Goal: Find specific page/section: Find specific page/section

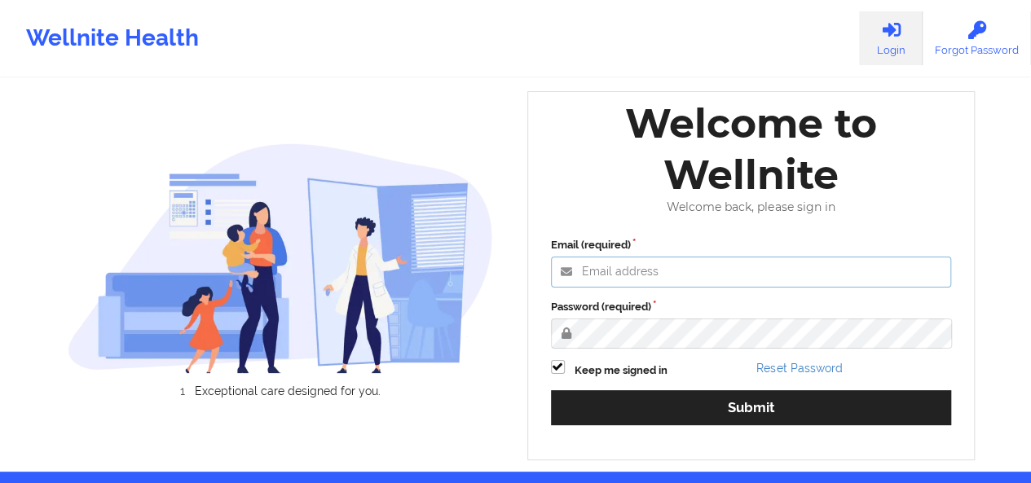
click at [649, 266] on input "Email (required)" at bounding box center [751, 272] width 401 height 31
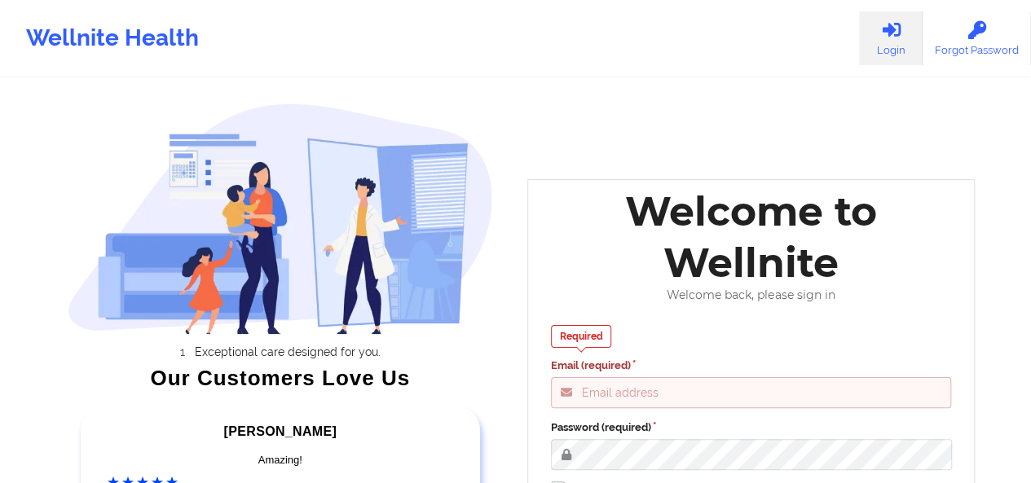
type input "[PERSON_NAME][EMAIL_ADDRESS][DOMAIN_NAME]"
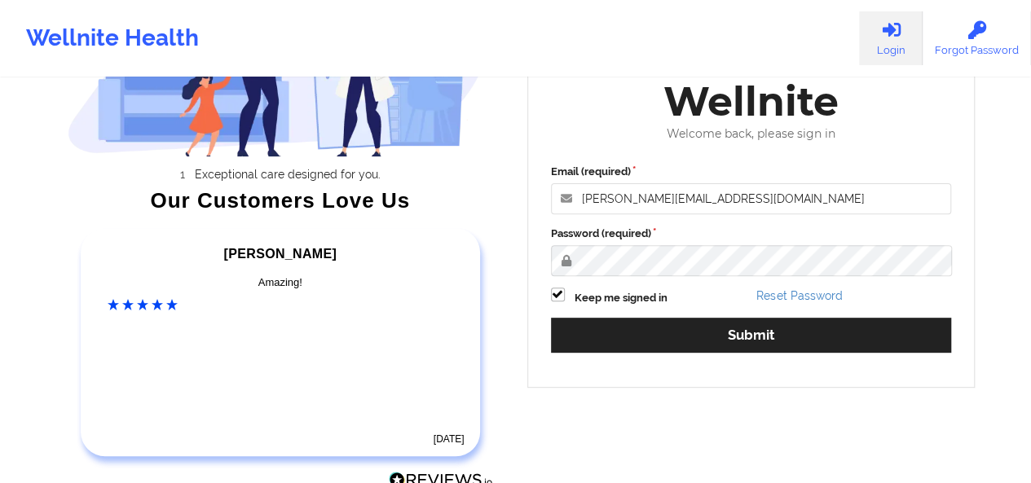
scroll to position [180, 0]
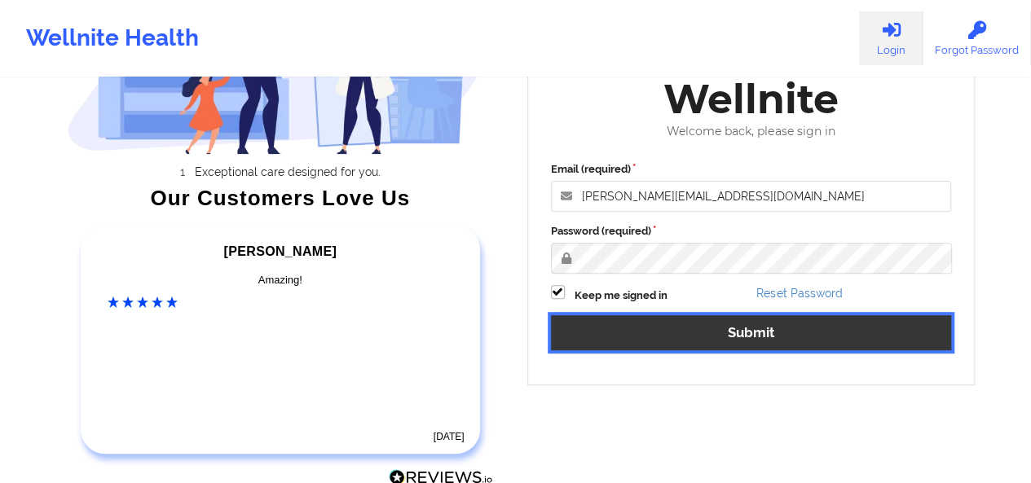
click at [684, 337] on button "Submit" at bounding box center [751, 332] width 401 height 35
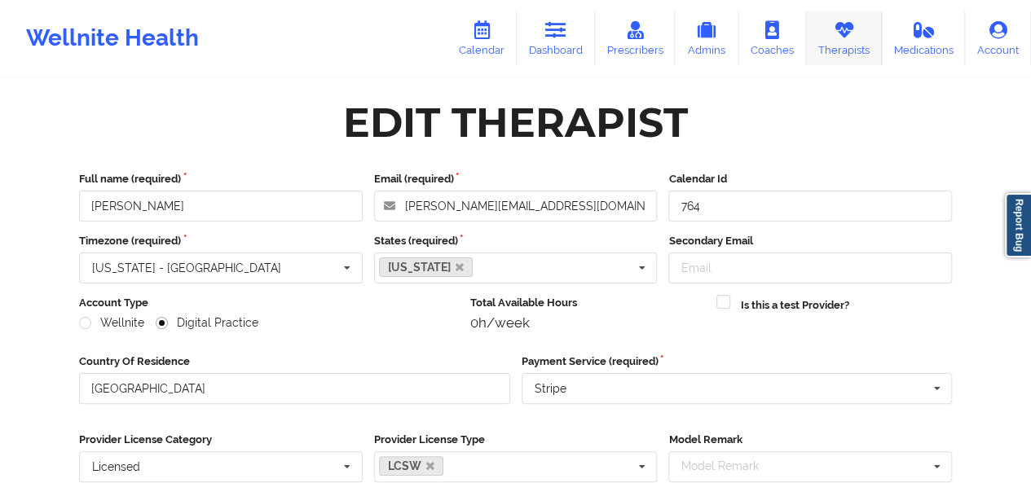
click at [825, 40] on link "Therapists" at bounding box center [844, 38] width 76 height 54
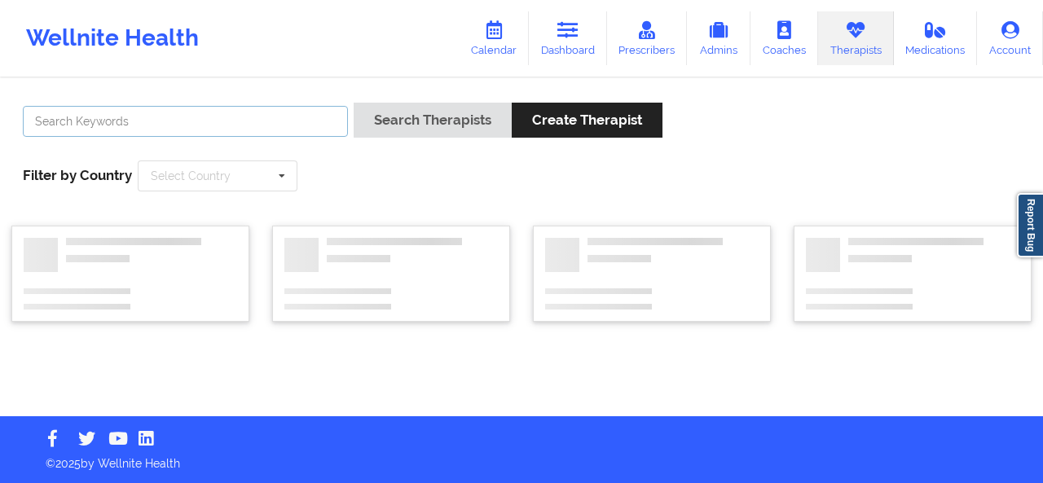
click at [231, 129] on input "text" at bounding box center [185, 121] width 325 height 31
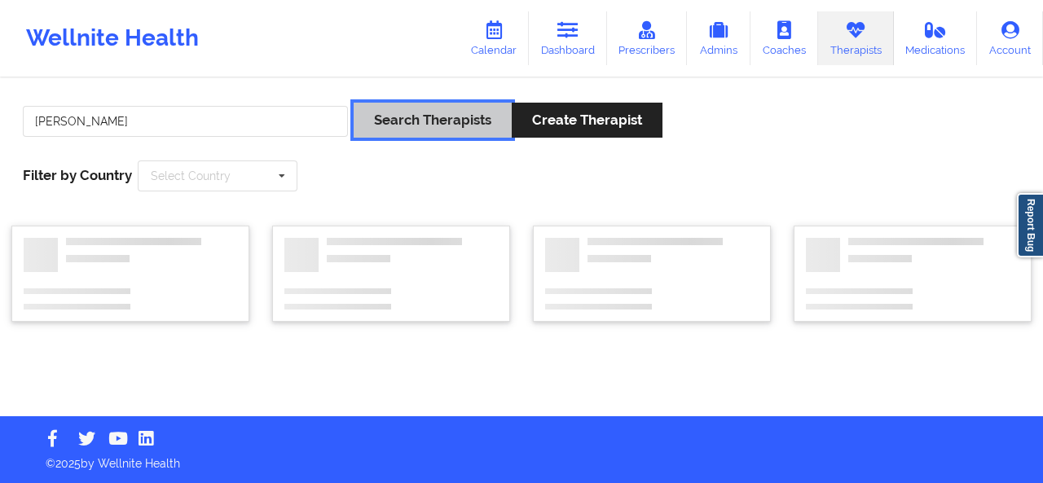
click at [461, 126] on button "Search Therapists" at bounding box center [433, 120] width 158 height 35
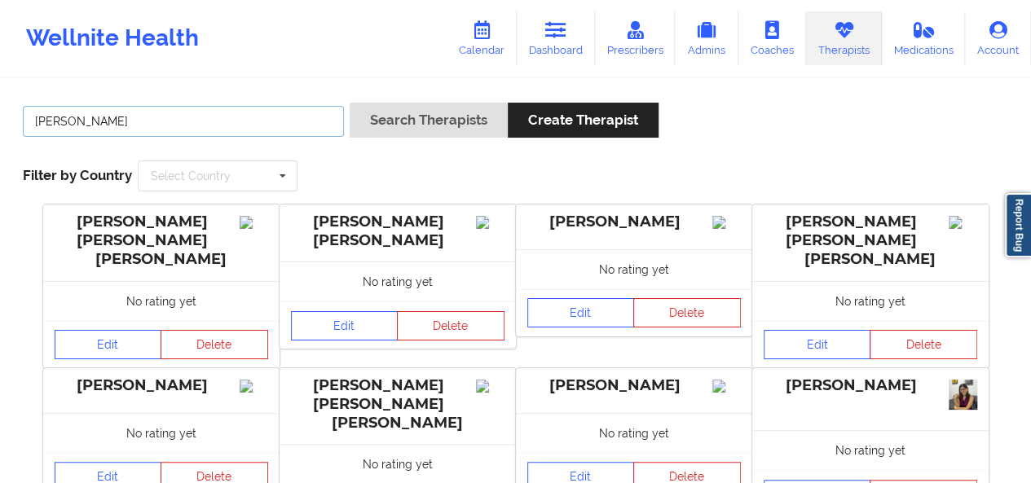
click at [292, 107] on input "[PERSON_NAME]" at bounding box center [183, 121] width 321 height 31
type input "s"
type input "[PERSON_NAME]"
click at [350, 103] on button "Search Therapists" at bounding box center [429, 120] width 158 height 35
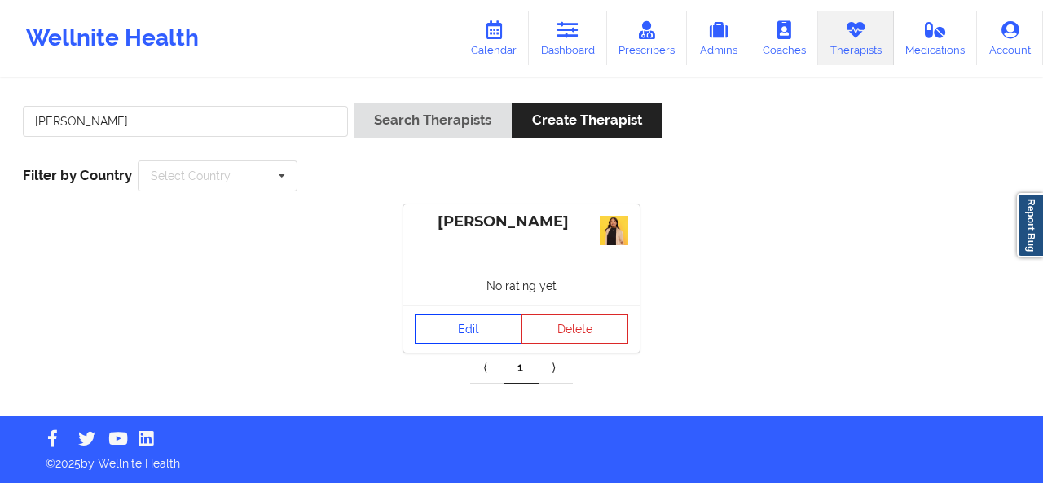
click at [447, 323] on link "Edit" at bounding box center [469, 329] width 108 height 29
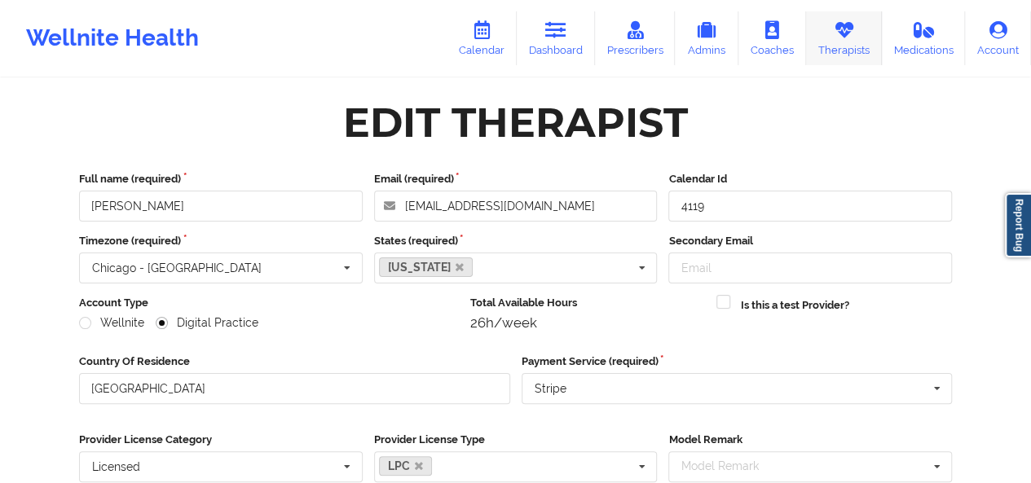
click at [827, 40] on link "Therapists" at bounding box center [844, 38] width 76 height 54
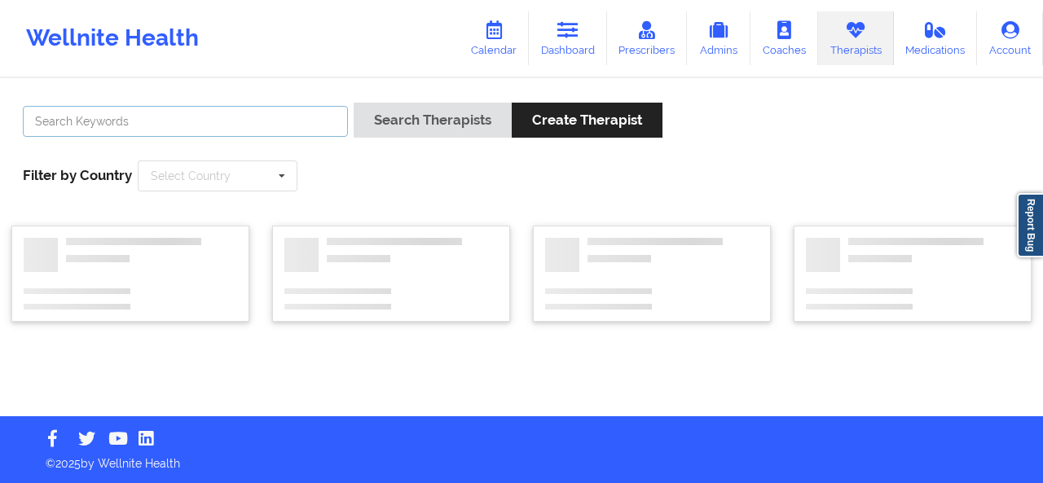
click at [279, 128] on input "text" at bounding box center [185, 121] width 325 height 31
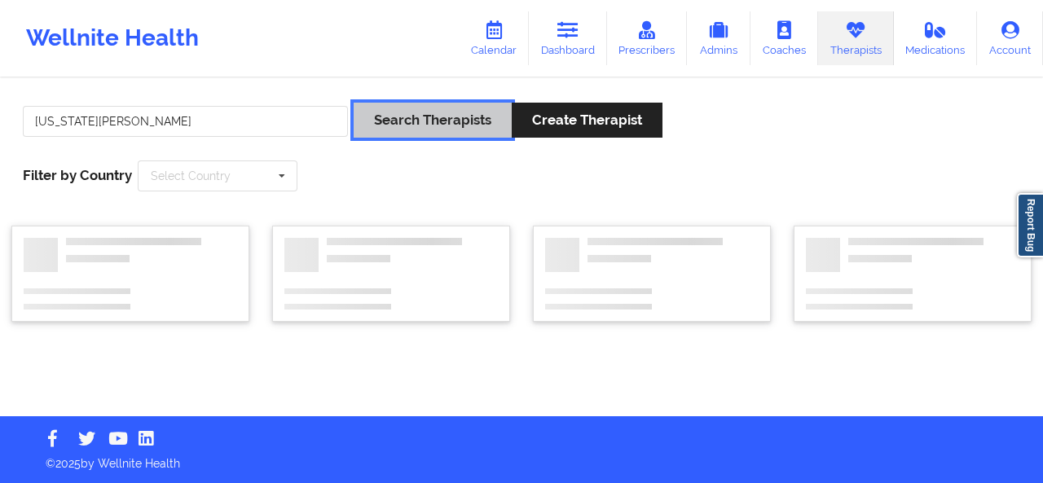
click at [482, 108] on button "Search Therapists" at bounding box center [433, 120] width 158 height 35
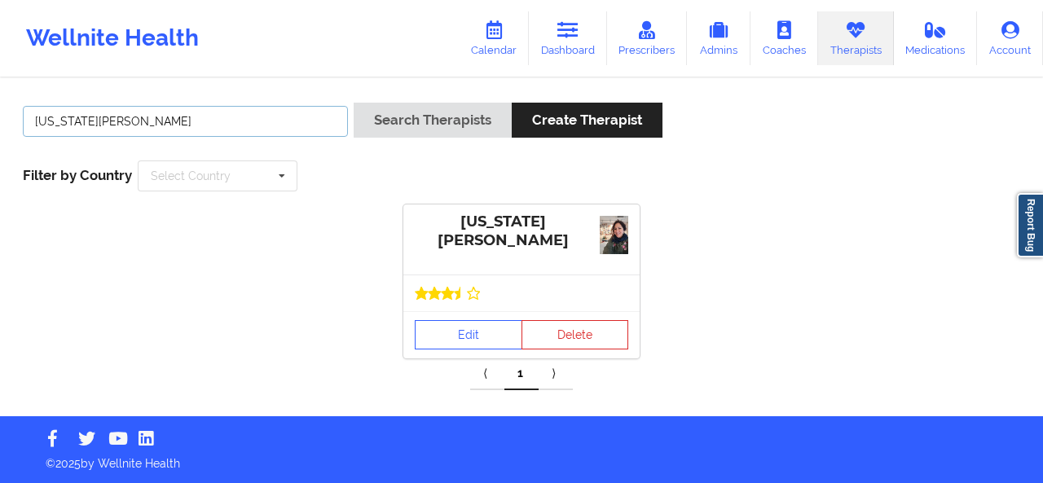
click at [187, 120] on input "[US_STATE][PERSON_NAME]" at bounding box center [185, 121] width 325 height 31
click at [206, 117] on input "revon" at bounding box center [185, 121] width 325 height 31
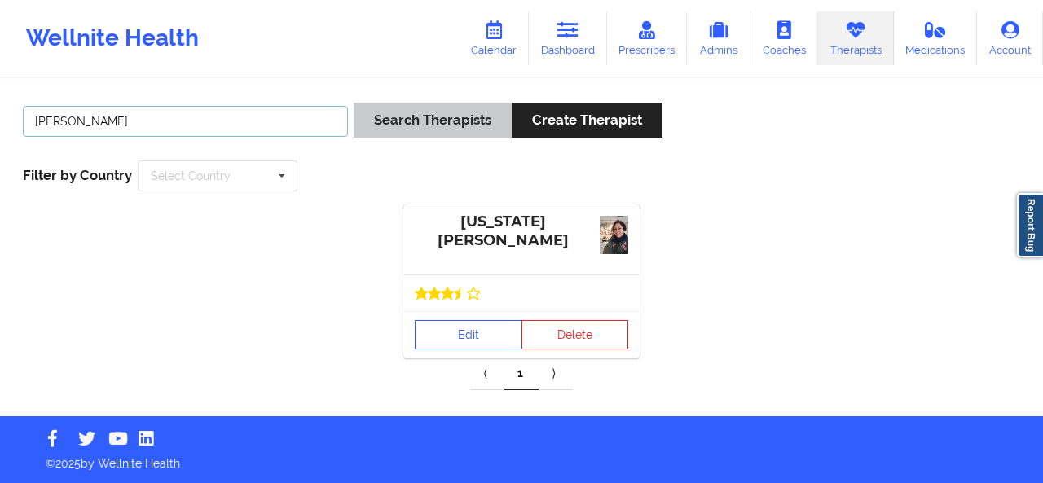
type input "[PERSON_NAME]"
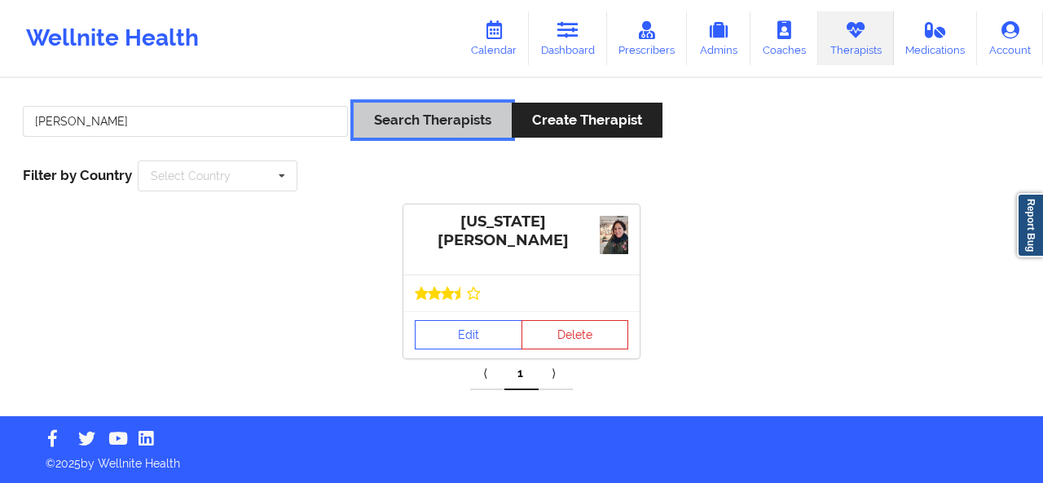
click at [409, 116] on button "Search Therapists" at bounding box center [433, 120] width 158 height 35
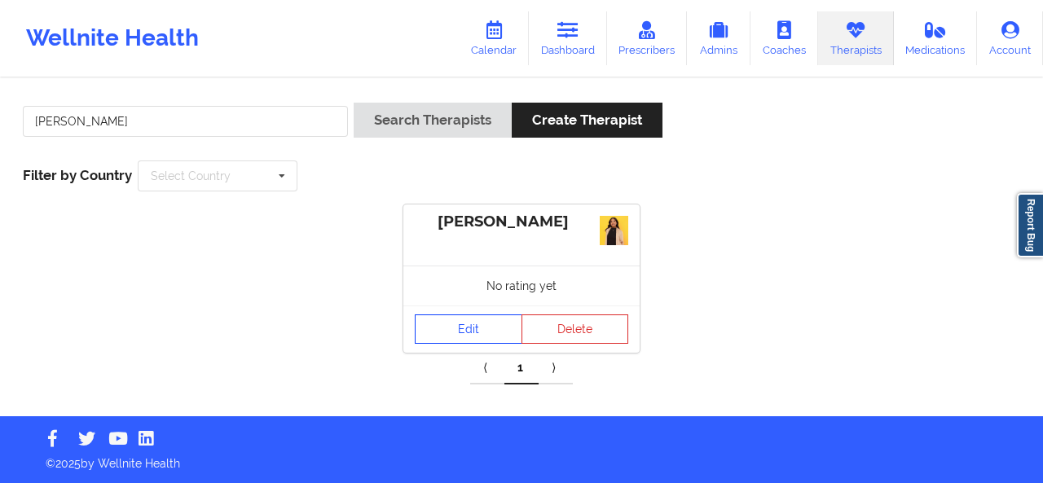
click at [486, 330] on link "Edit" at bounding box center [469, 329] width 108 height 29
